Goal: Ask a question

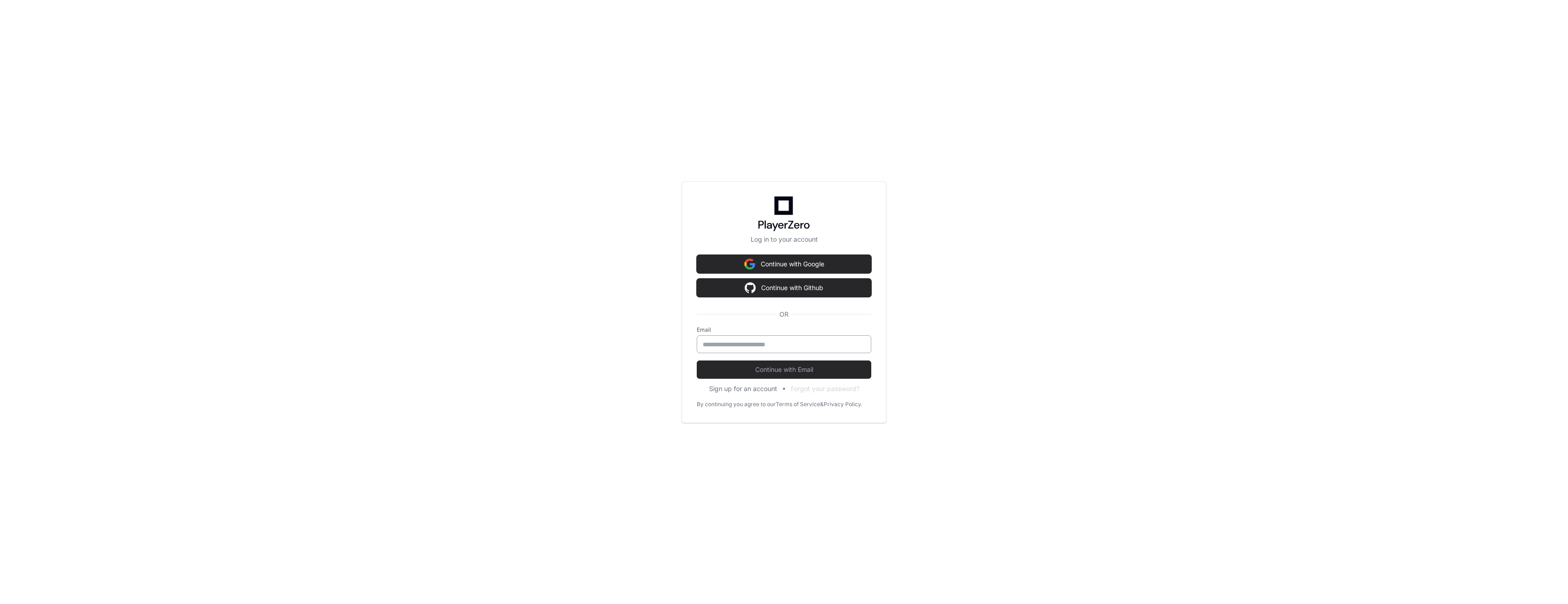
click at [776, 343] on input "email" at bounding box center [783, 344] width 162 height 9
type input "**********"
click at [810, 367] on span "Continue with Email" at bounding box center [783, 369] width 174 height 9
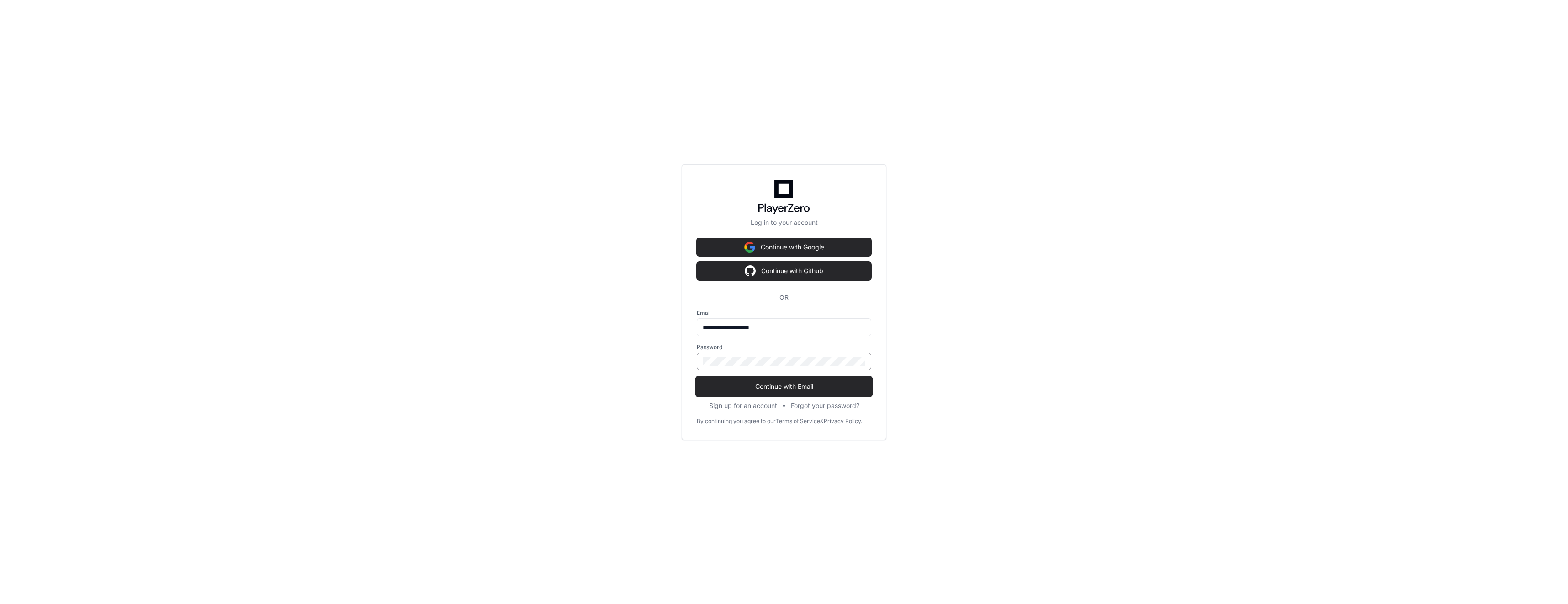
click at [788, 384] on span "Continue with Email" at bounding box center [783, 386] width 174 height 9
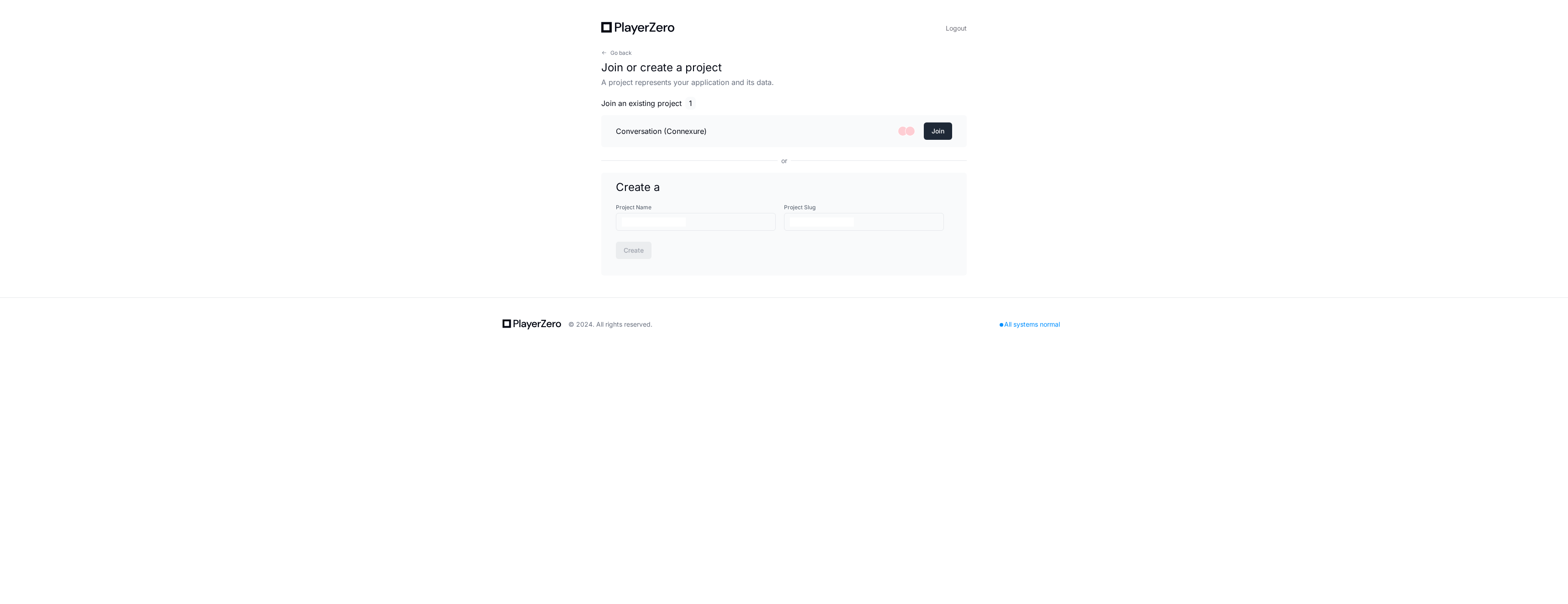
click at [932, 132] on button "Join" at bounding box center [938, 131] width 29 height 18
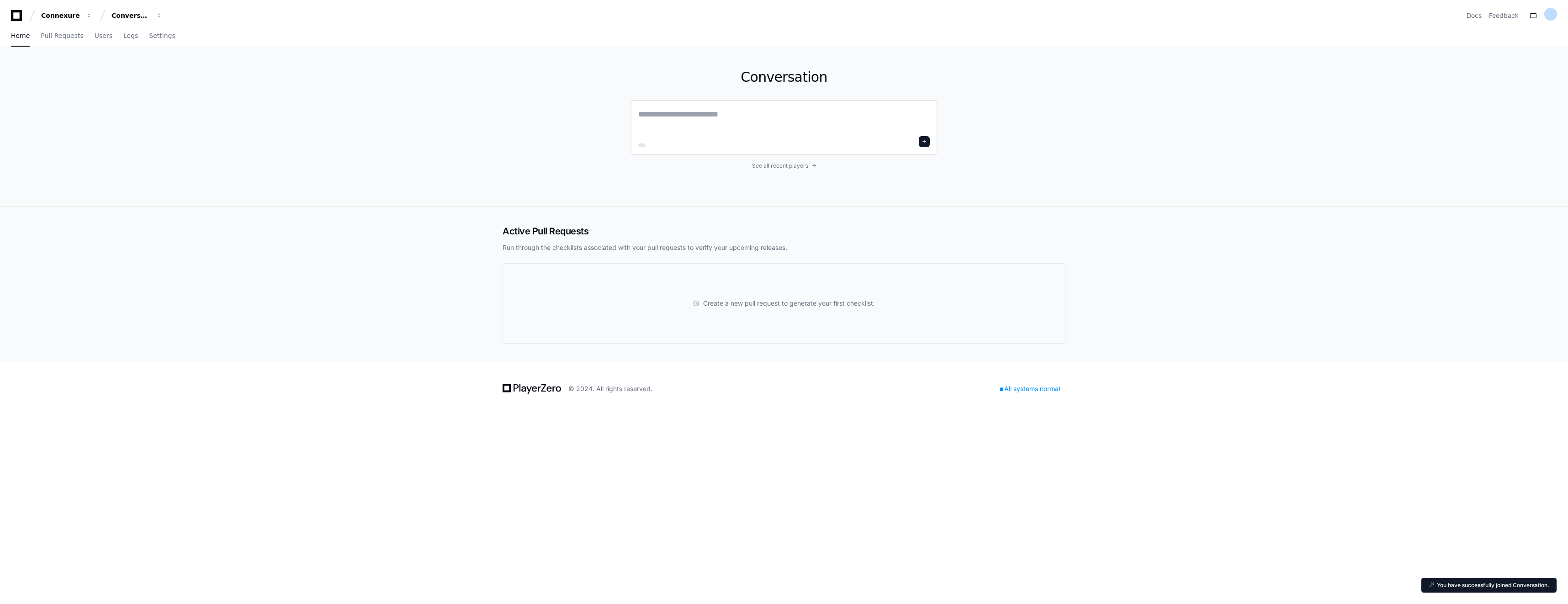
click at [714, 114] on textarea at bounding box center [784, 120] width 292 height 25
type textarea "**********"
click at [924, 140] on span at bounding box center [924, 140] width 4 height 4
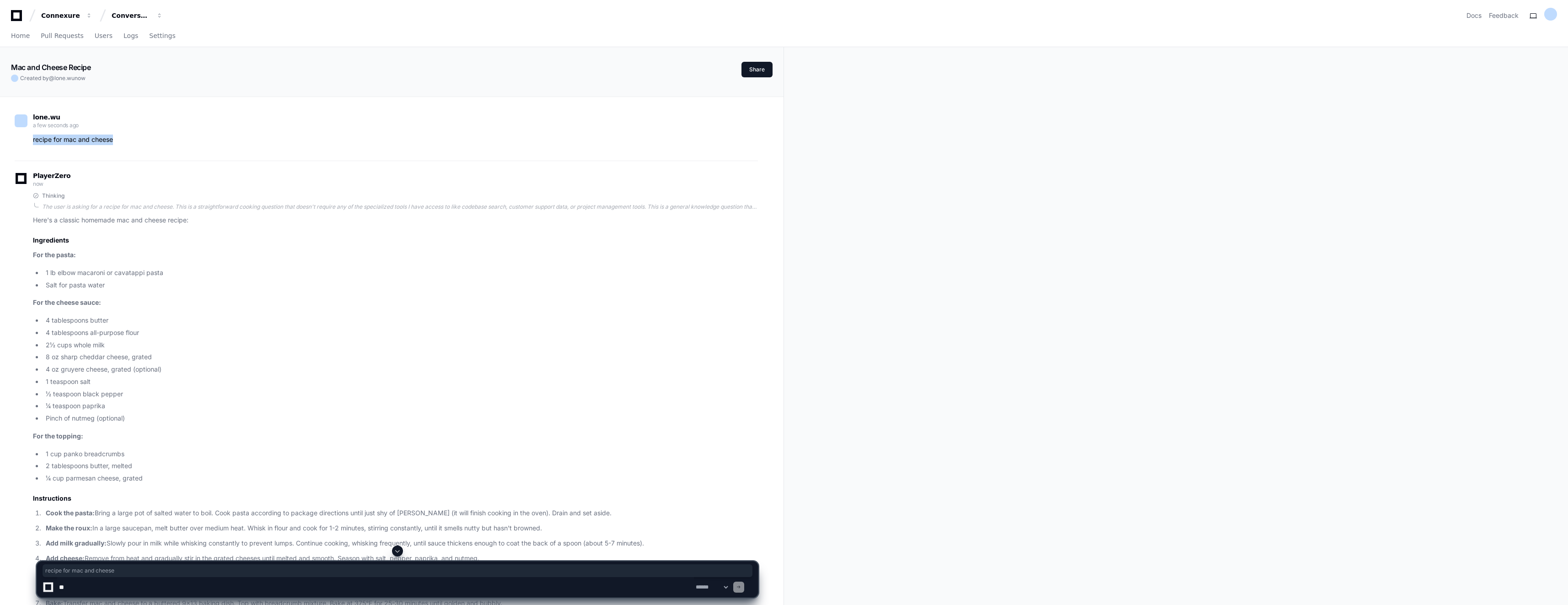
drag, startPoint x: 115, startPoint y: 140, endPoint x: 31, endPoint y: 138, distance: 84.0
click at [31, 138] on div "recipe for mac and cheese" at bounding box center [386, 140] width 744 height 10
copy p "recipe for mac and cheese"
click at [357, 586] on textarea at bounding box center [376, 587] width 637 height 20
